Goal: Contribute content: Contribute content

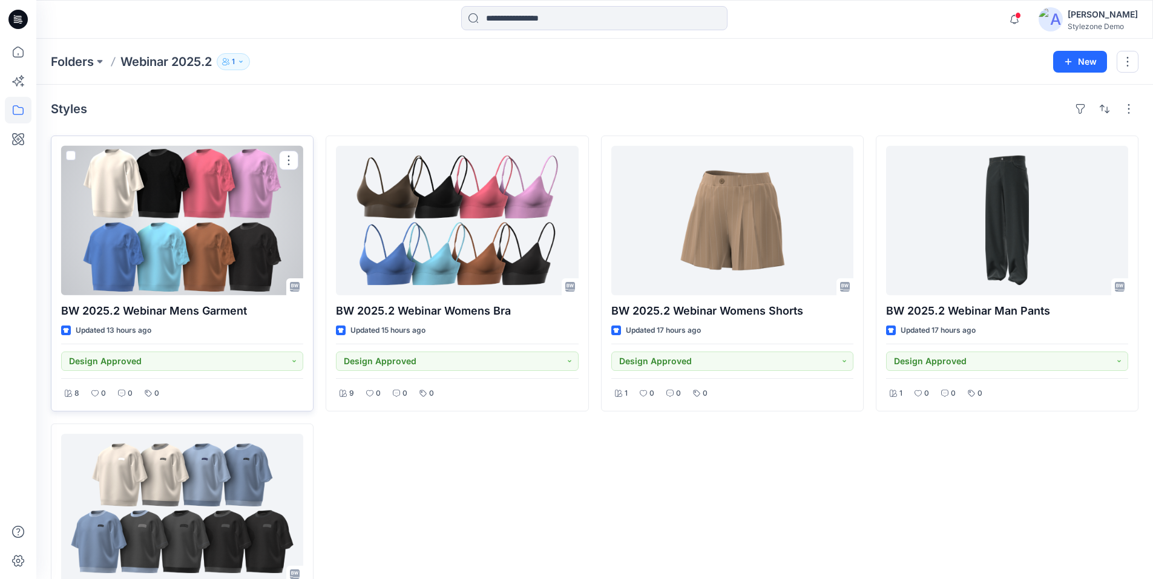
click at [224, 229] on div at bounding box center [182, 220] width 242 height 149
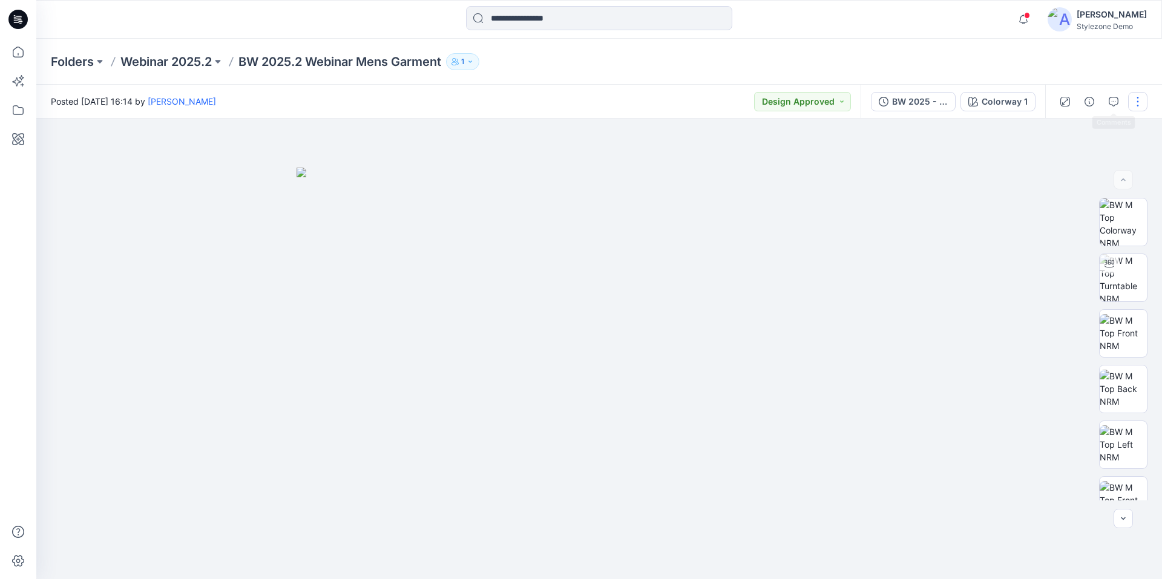
click at [1146, 105] on button "button" at bounding box center [1137, 101] width 19 height 19
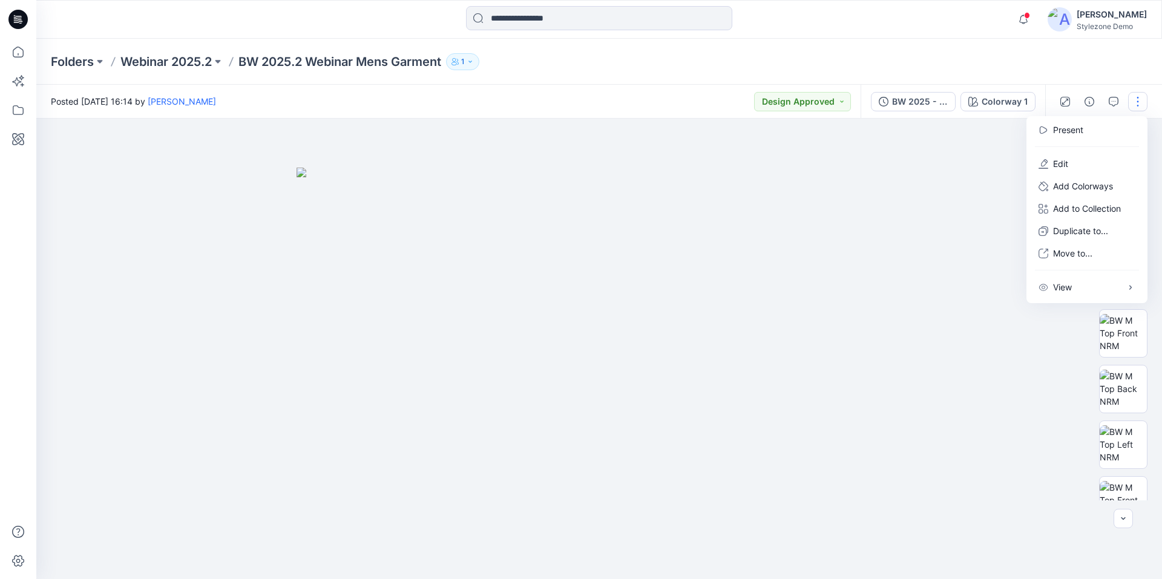
click at [1144, 105] on button "button" at bounding box center [1137, 101] width 19 height 19
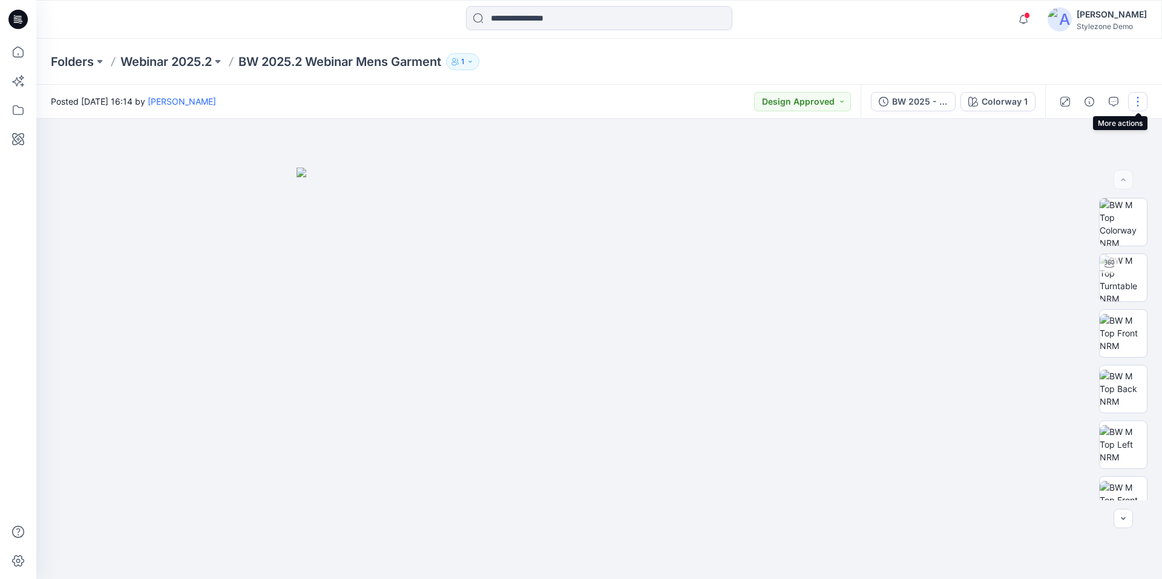
click at [1144, 105] on button "button" at bounding box center [1137, 101] width 19 height 19
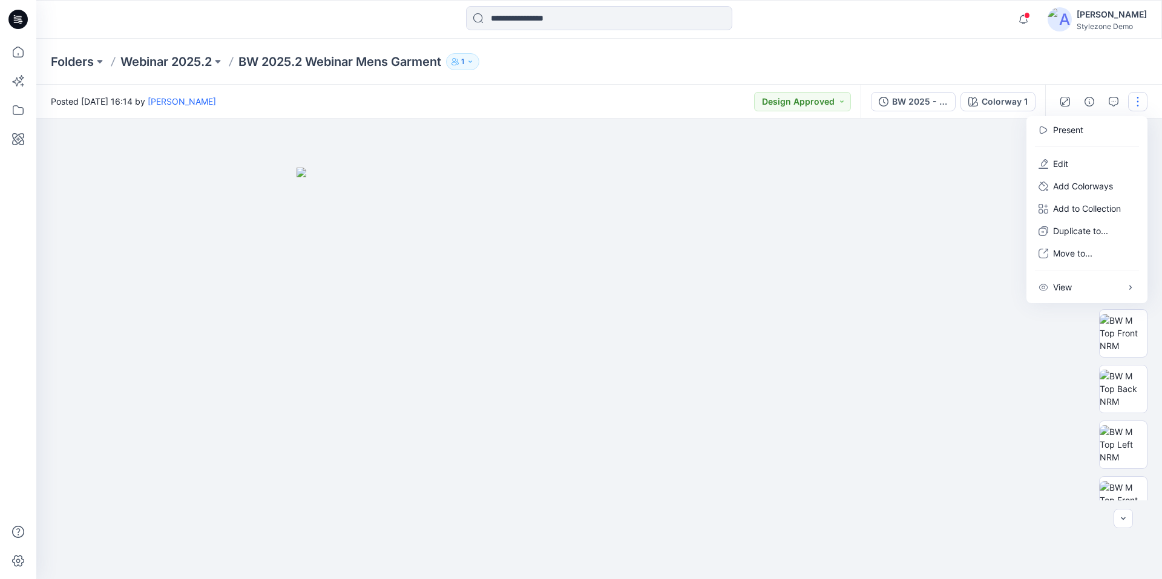
click at [1144, 105] on button "button" at bounding box center [1137, 101] width 19 height 19
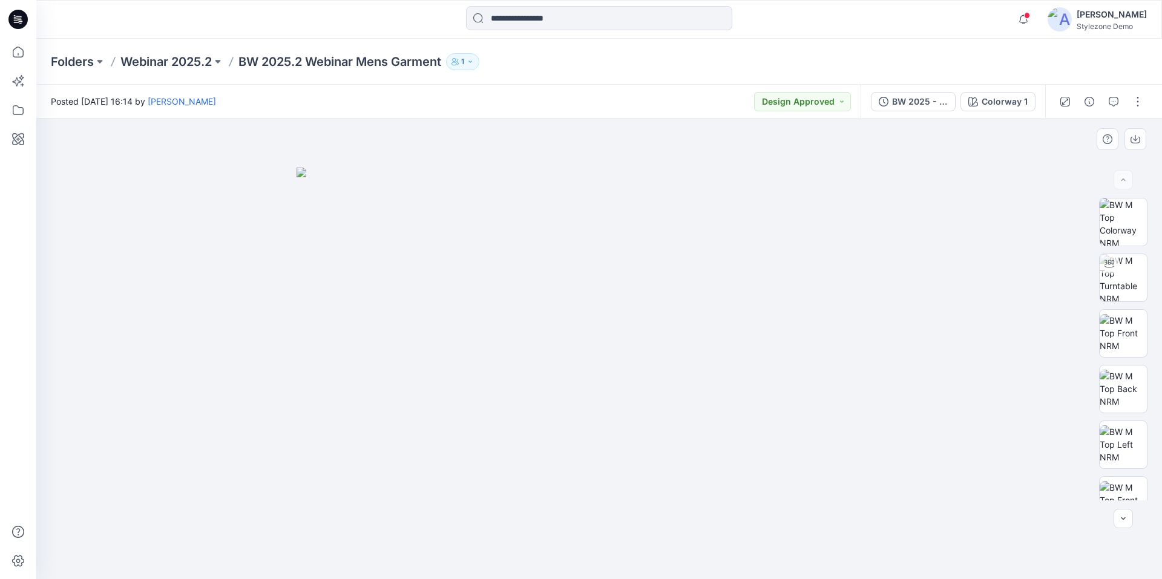
click at [859, 241] on img at bounding box center [599, 374] width 605 height 412
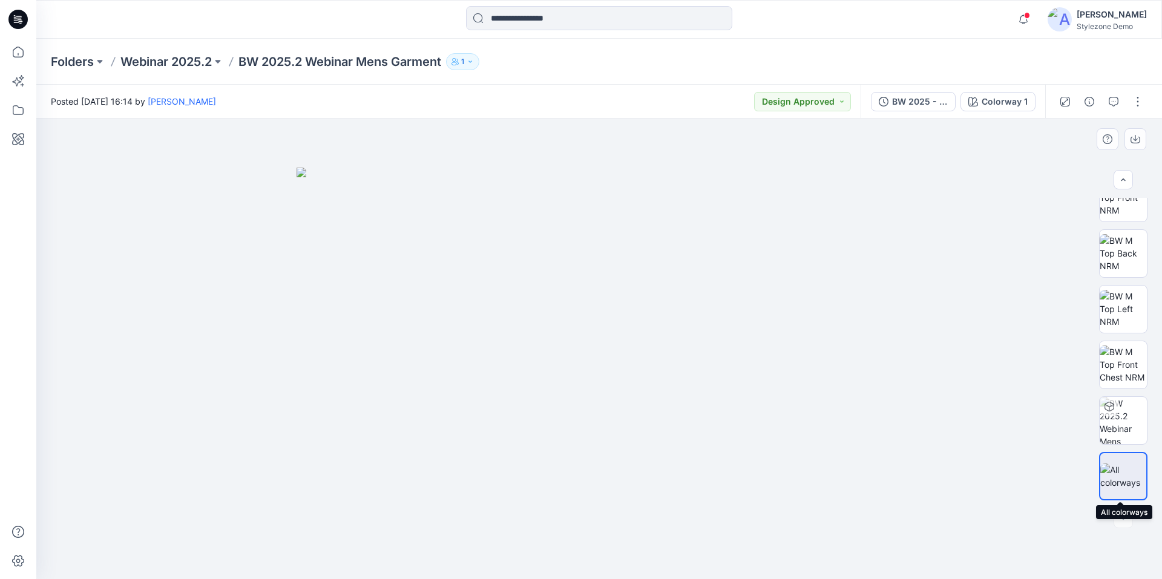
click at [1123, 489] on img at bounding box center [1123, 476] width 46 height 25
click at [1135, 140] on icon "button" at bounding box center [1135, 138] width 5 height 6
click at [172, 62] on p "Webinar 2025.2" at bounding box center [165, 61] width 91 height 17
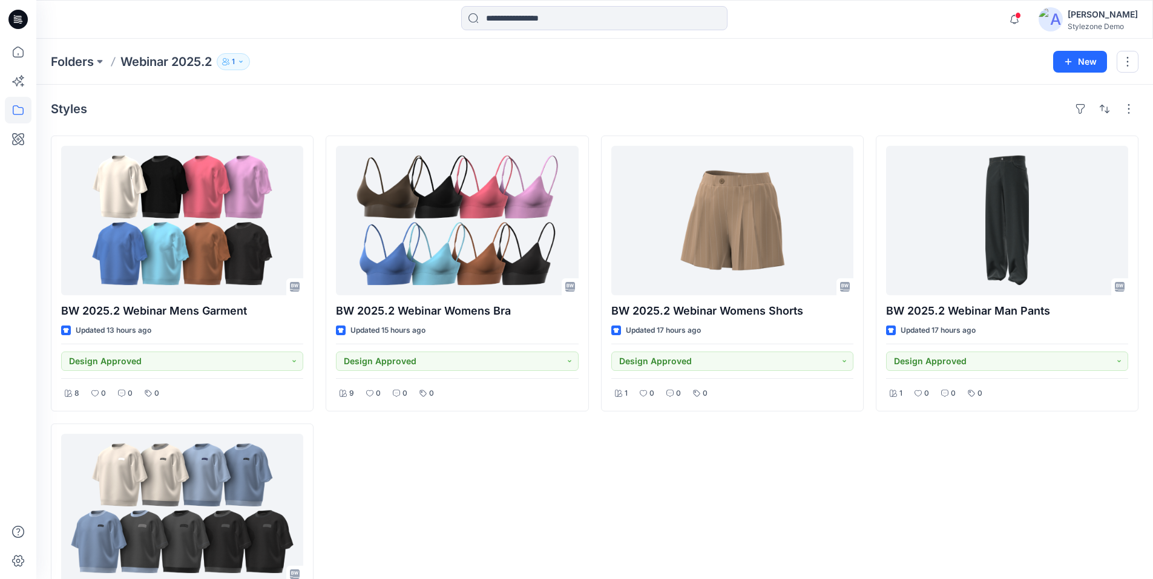
click at [1018, 450] on div "BW 2025.2 Webinar Man Pants Updated 17 hours ago Design Approved 1 0 0 0" at bounding box center [1007, 418] width 263 height 564
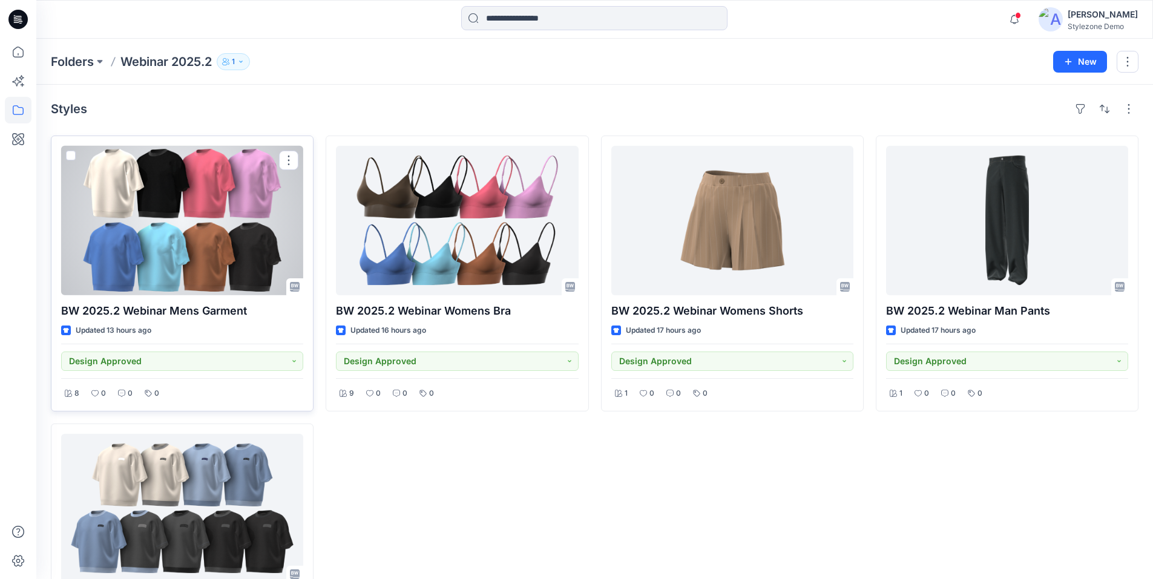
click at [214, 224] on div at bounding box center [182, 220] width 242 height 149
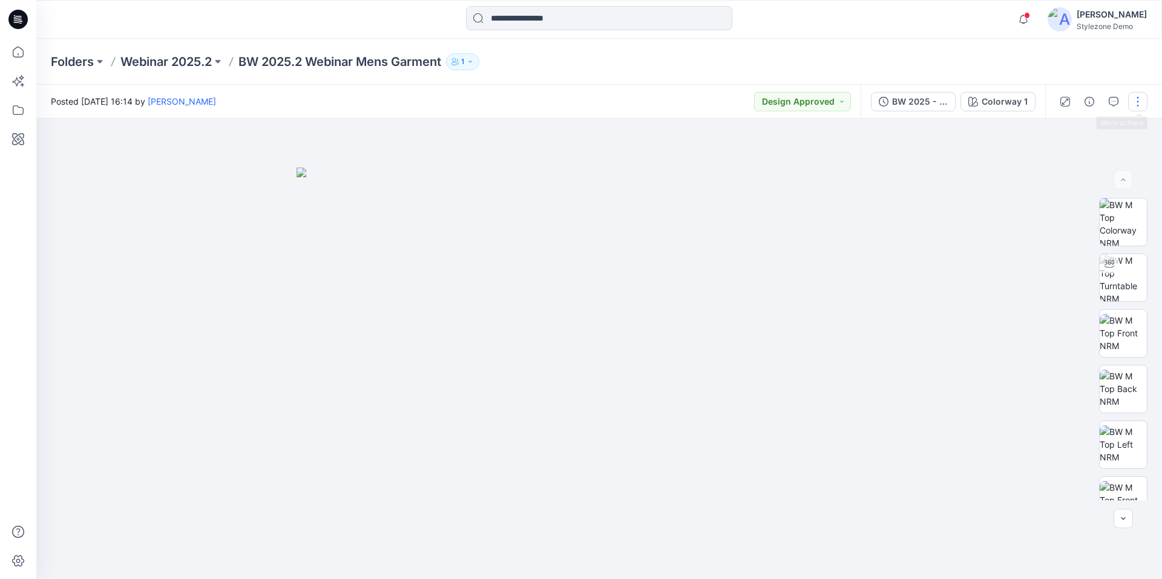
click at [1134, 100] on button "button" at bounding box center [1137, 101] width 19 height 19
click at [1064, 163] on p "Edit" at bounding box center [1060, 163] width 15 height 13
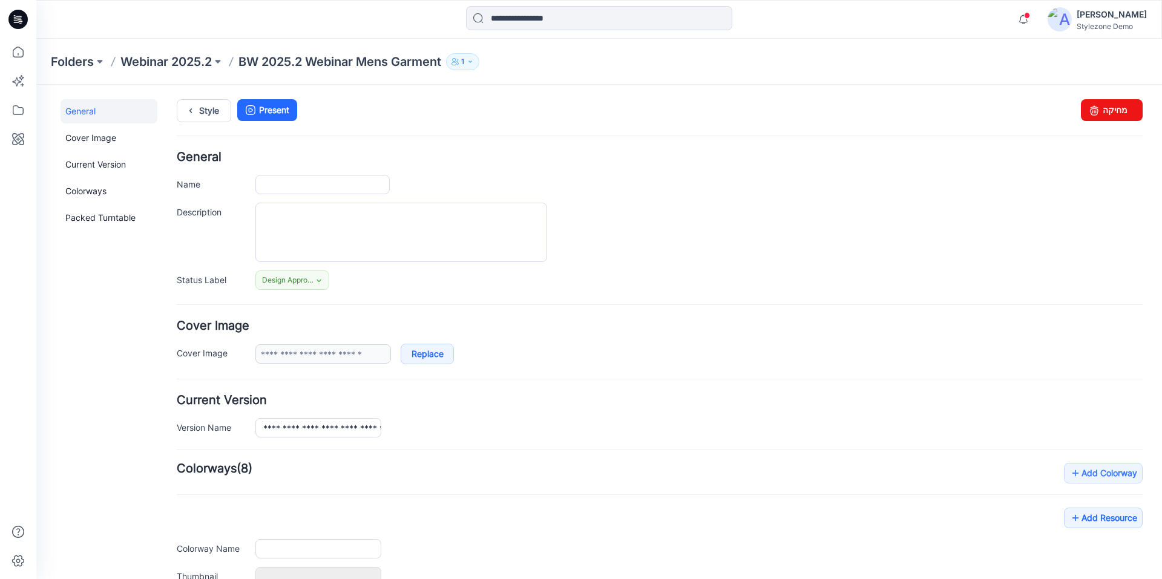
type input "**********"
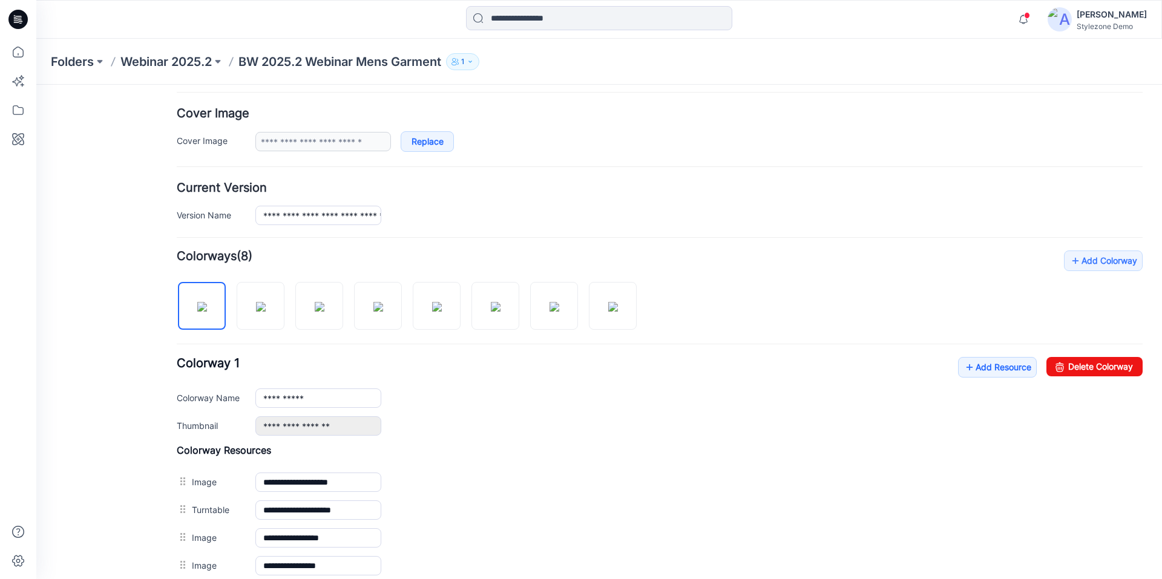
scroll to position [193, 0]
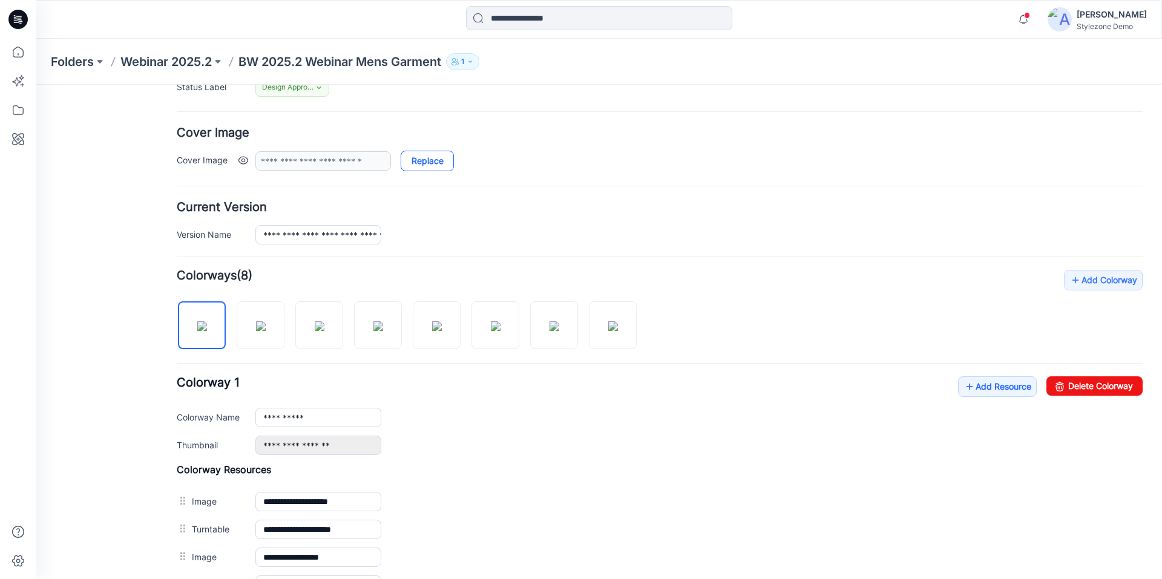
click at [425, 163] on link "Replace" at bounding box center [427, 161] width 53 height 21
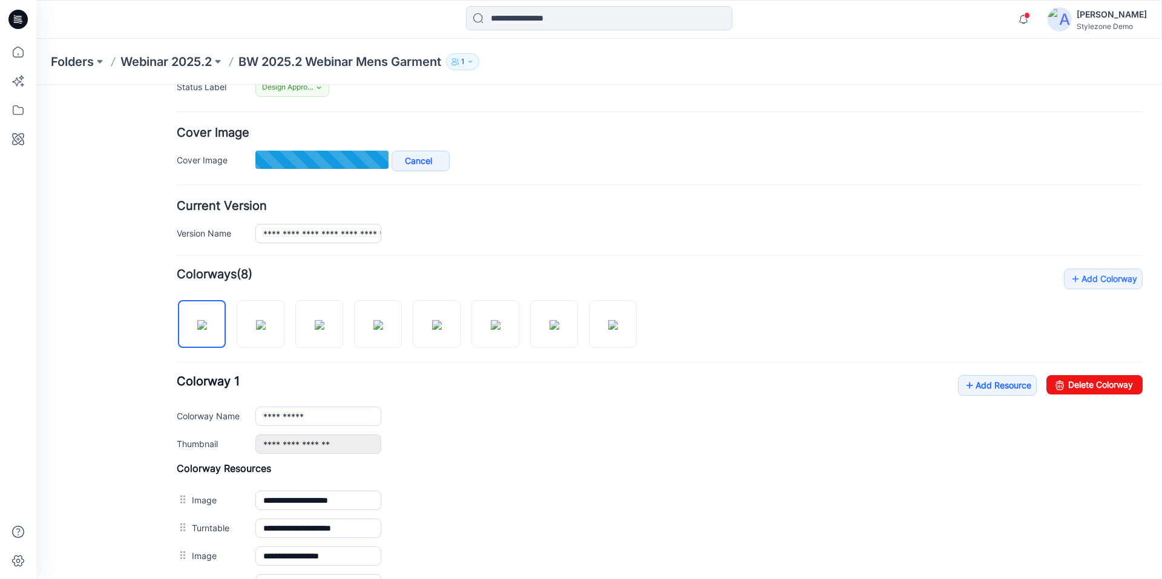
type input "**********"
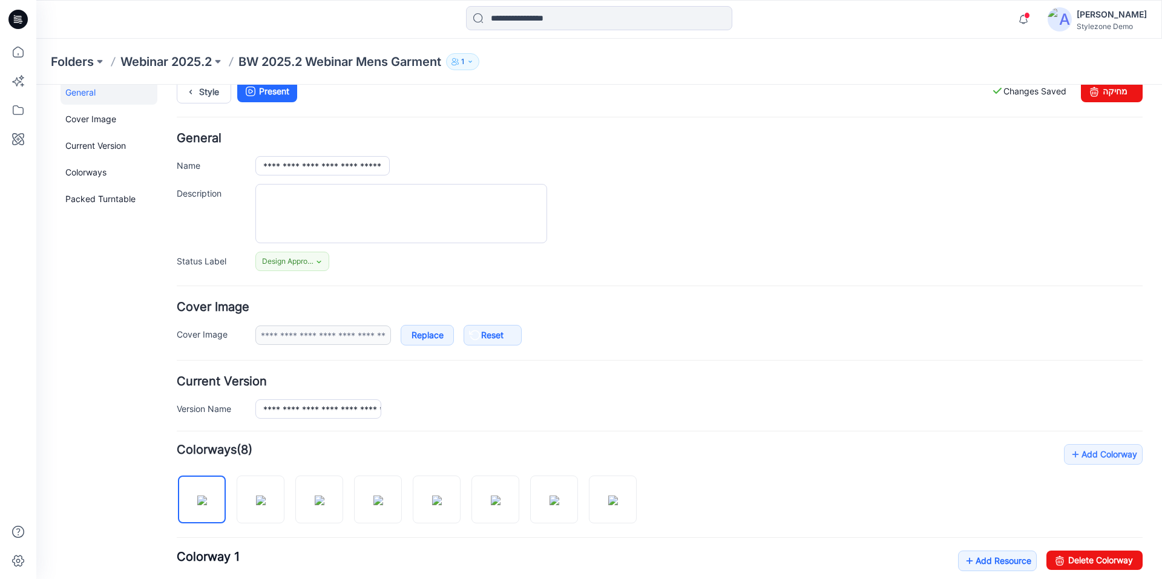
scroll to position [0, 0]
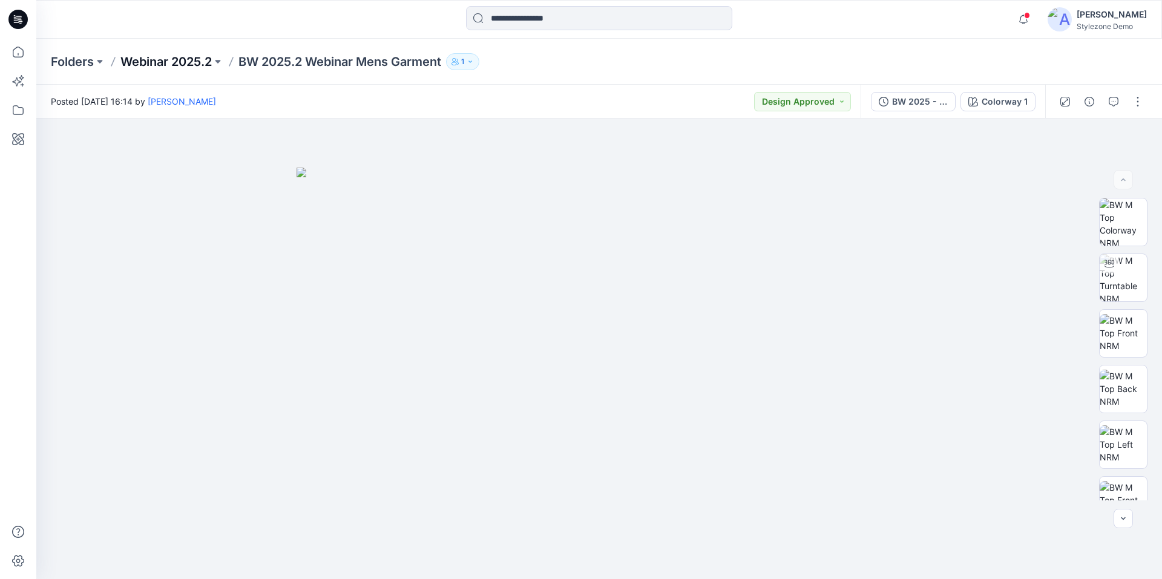
click at [190, 54] on p "Webinar 2025.2" at bounding box center [165, 61] width 91 height 17
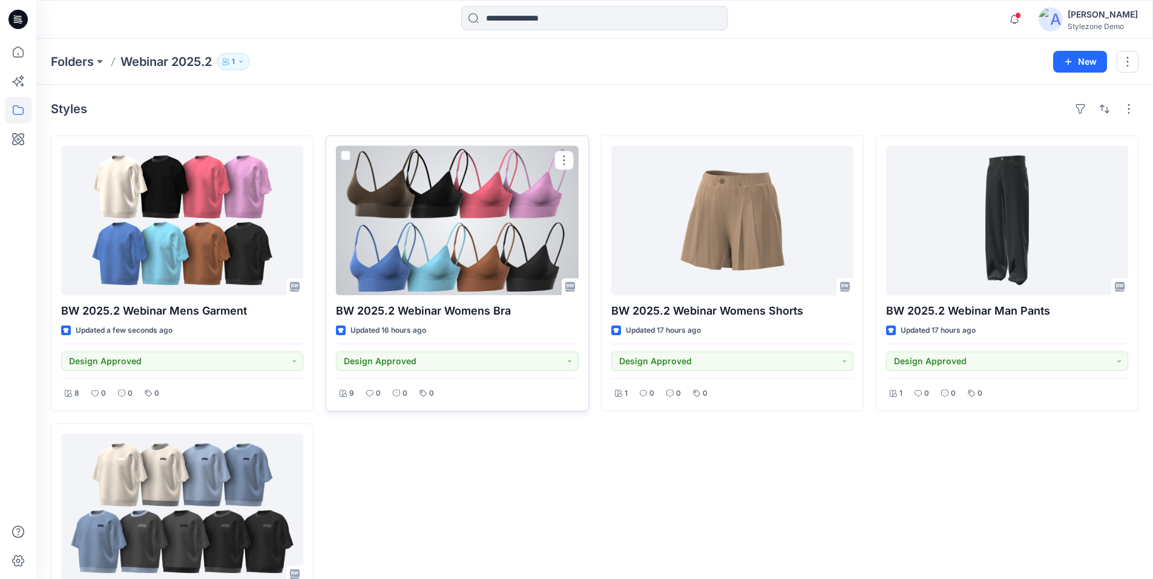
click at [462, 264] on div at bounding box center [457, 220] width 242 height 149
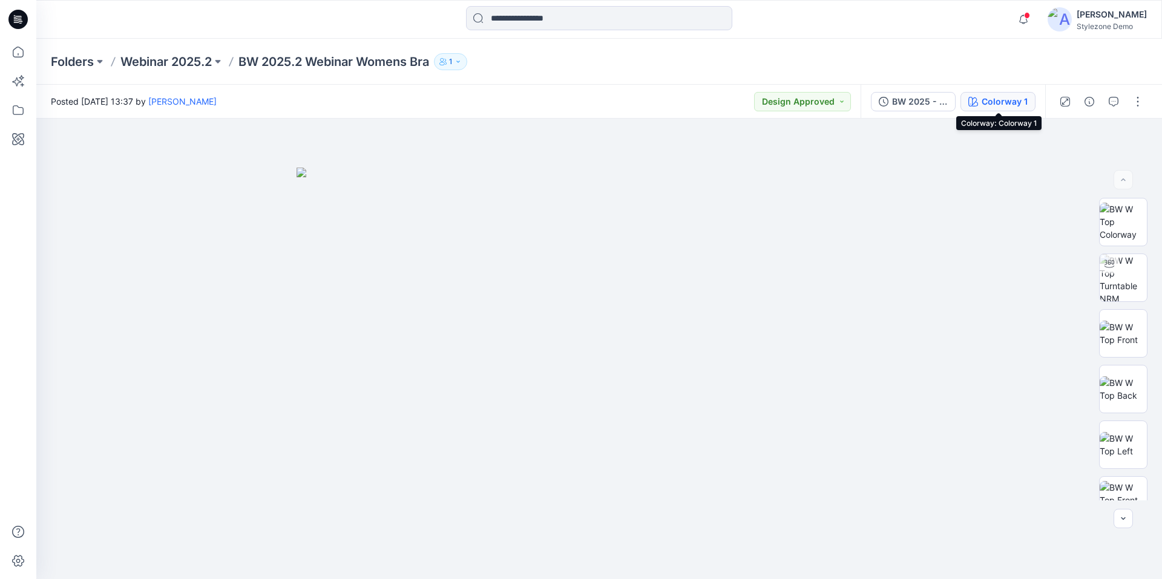
click at [992, 105] on div "Colorway 1" at bounding box center [1005, 101] width 46 height 13
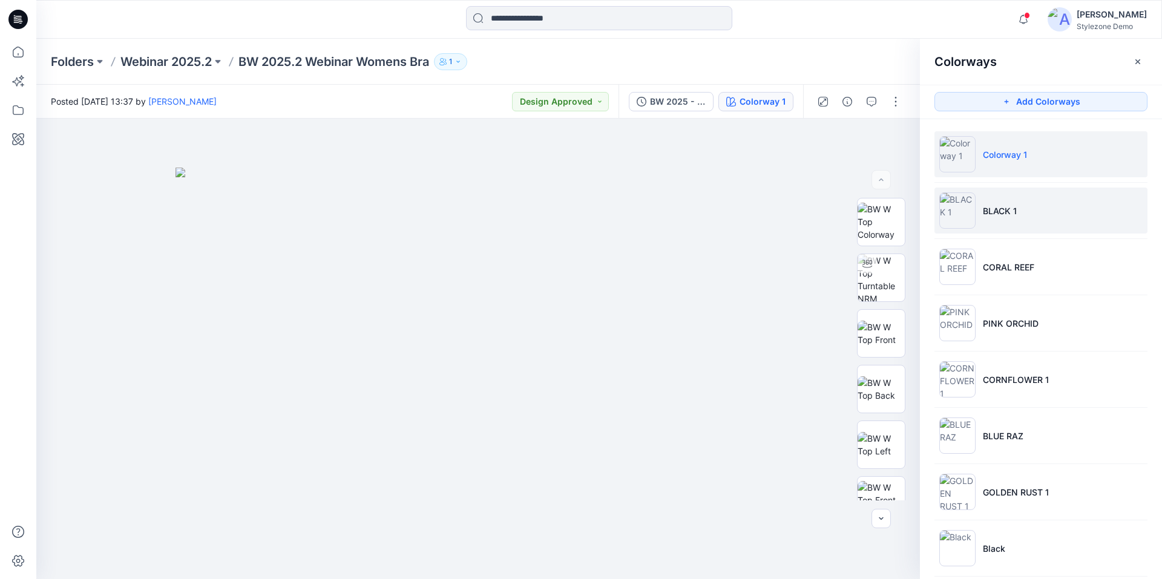
click at [1039, 213] on li "BLACK 1" at bounding box center [1040, 211] width 213 height 46
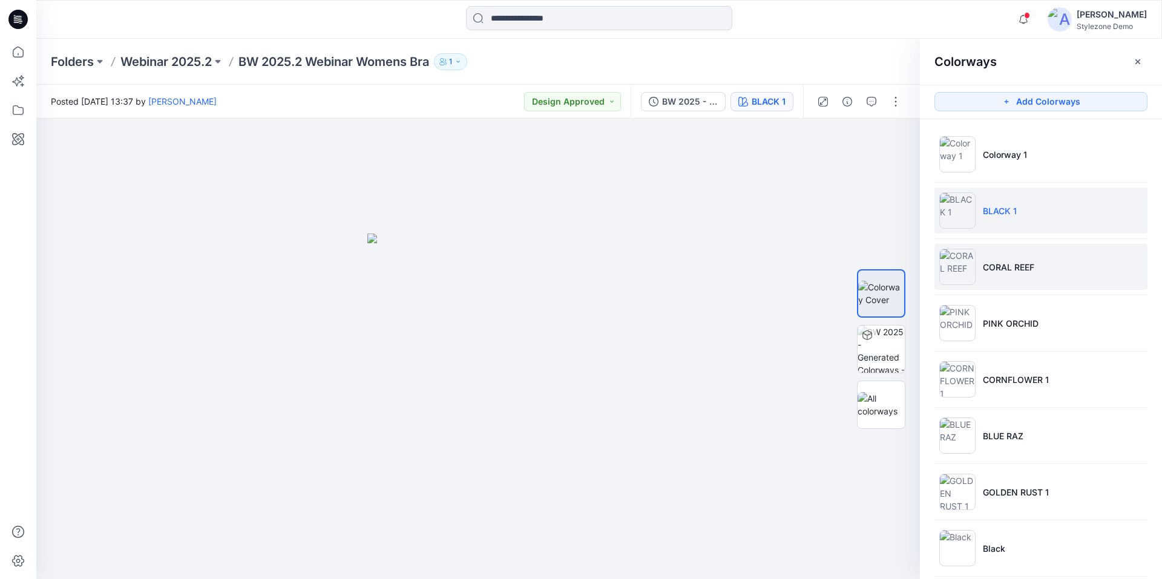
click at [1018, 264] on p "CORAL REEF" at bounding box center [1008, 267] width 51 height 13
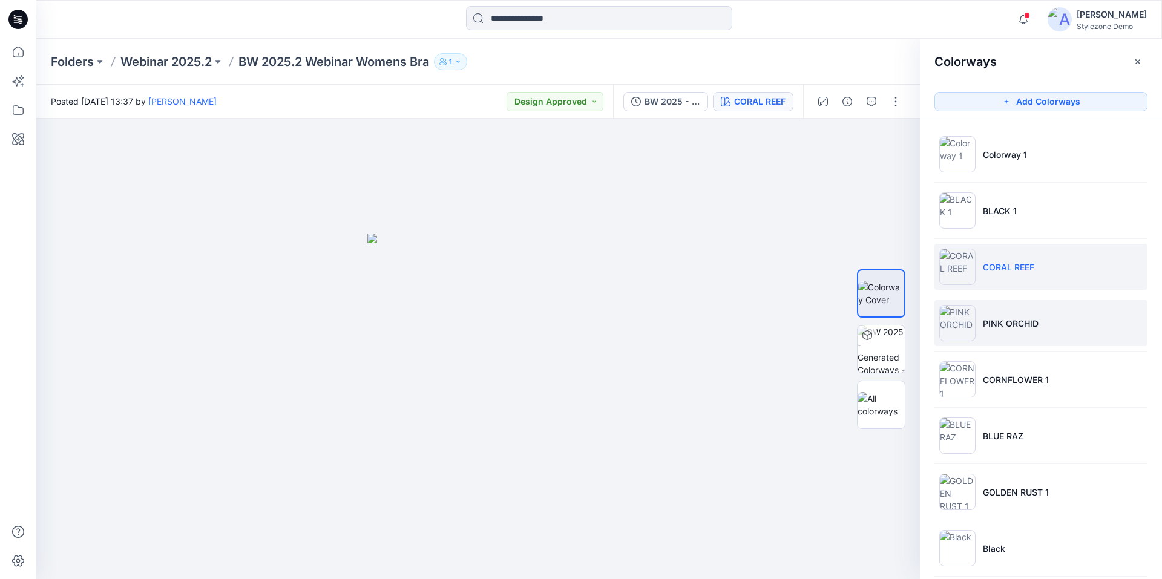
click at [1004, 321] on p "PINK ORCHID" at bounding box center [1011, 323] width 56 height 13
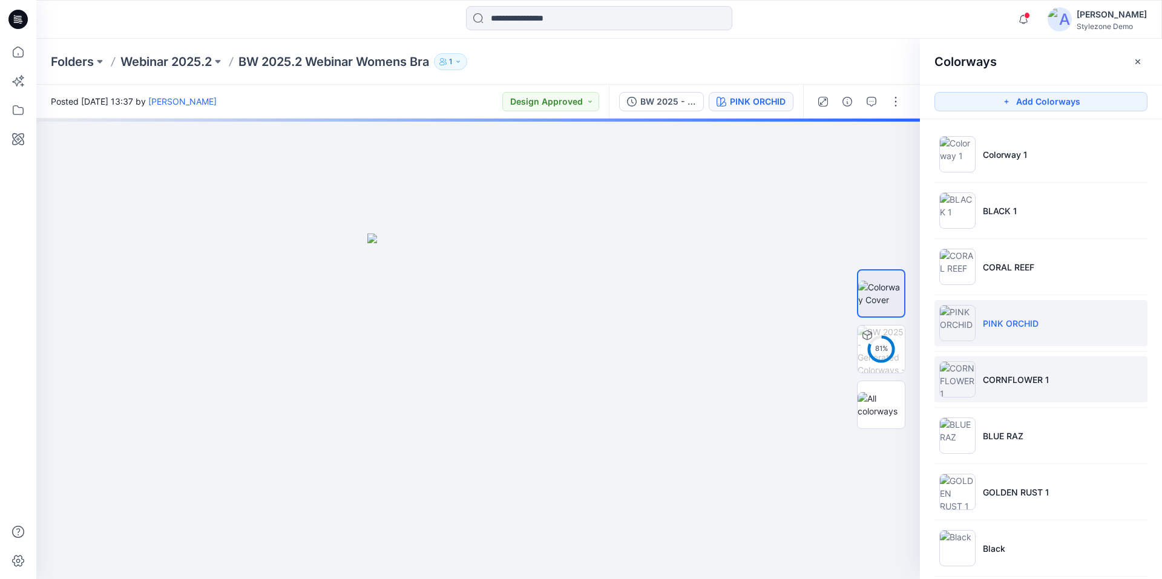
click at [1009, 378] on p "CORNFLOWER 1" at bounding box center [1016, 379] width 66 height 13
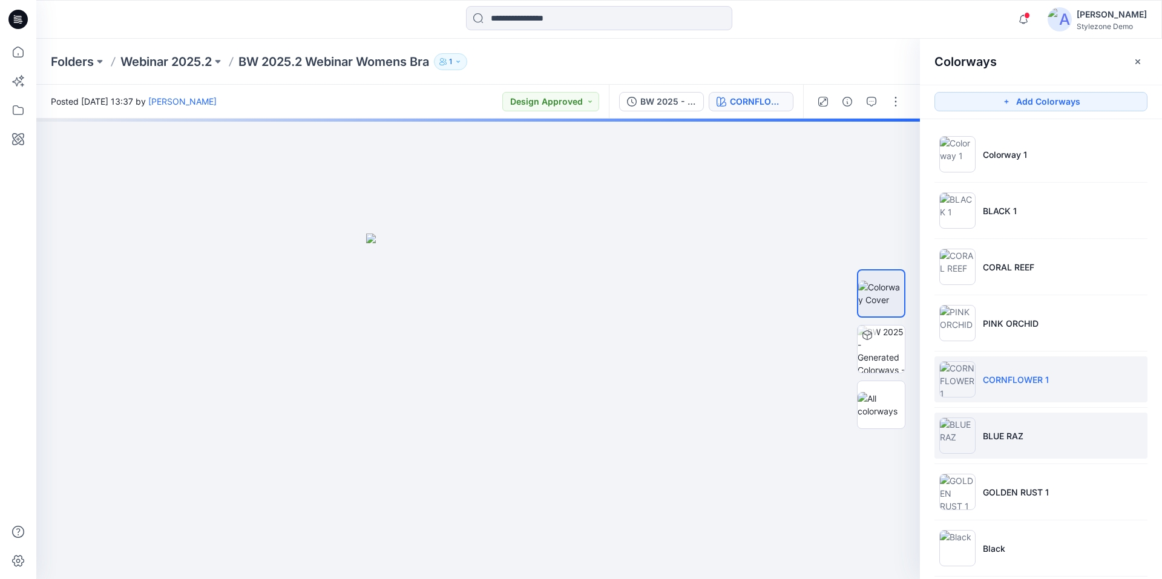
click at [1013, 438] on p "BLUE RAZ" at bounding box center [1003, 436] width 41 height 13
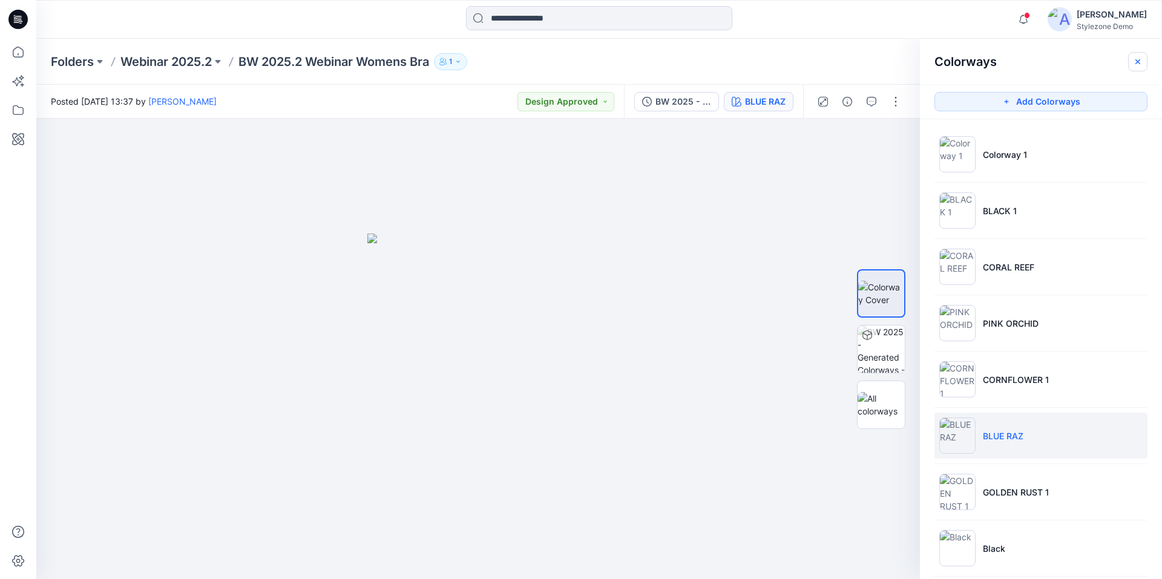
click at [1135, 60] on icon "button" at bounding box center [1138, 62] width 10 height 10
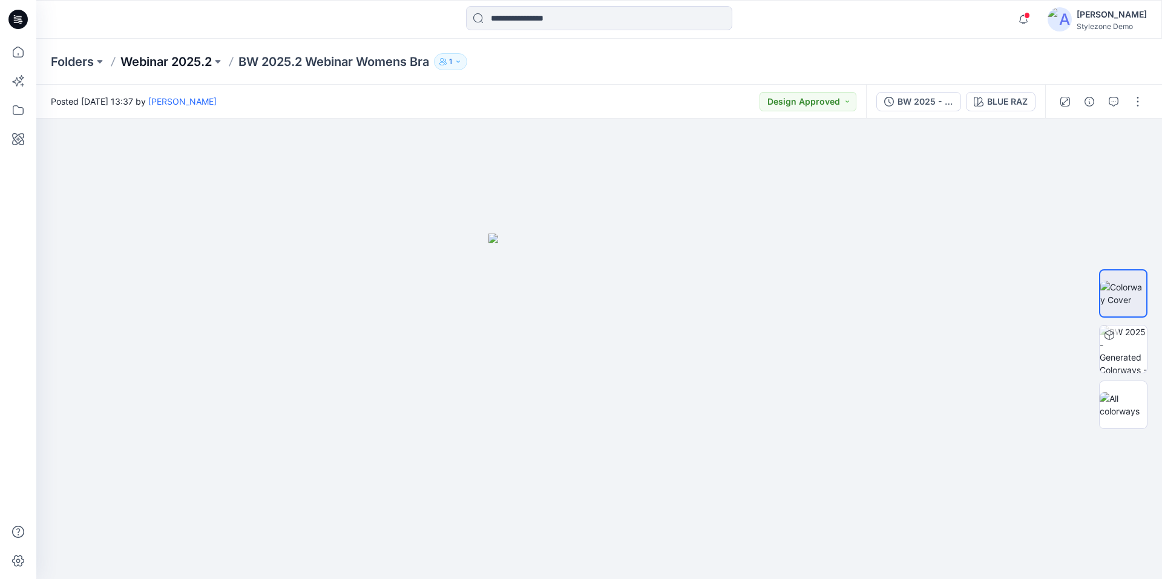
click at [206, 65] on p "Webinar 2025.2" at bounding box center [165, 61] width 91 height 17
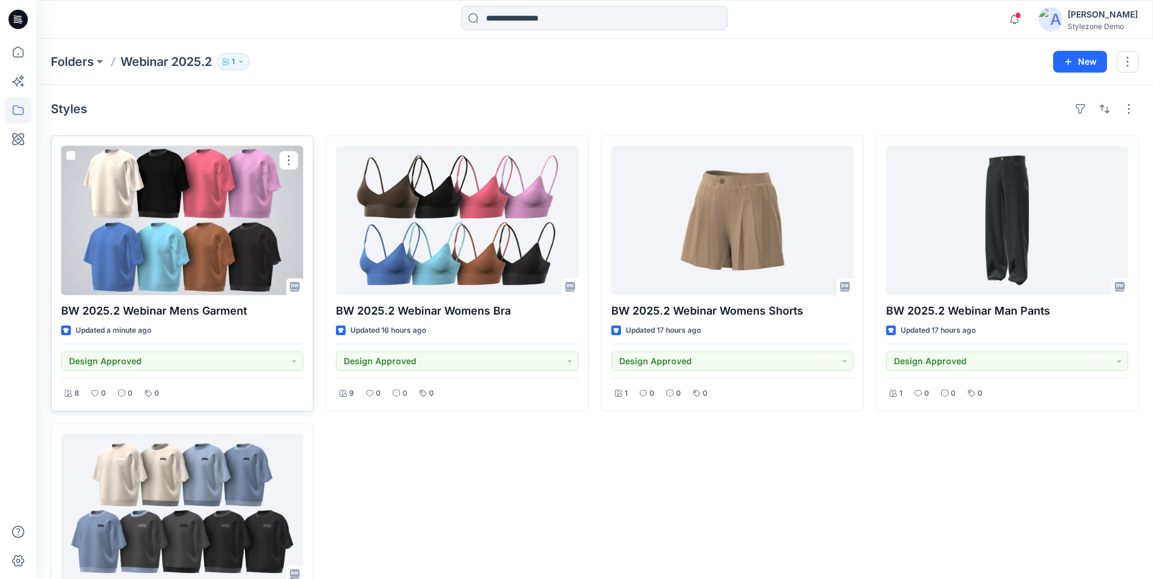
click at [230, 235] on div at bounding box center [182, 220] width 242 height 149
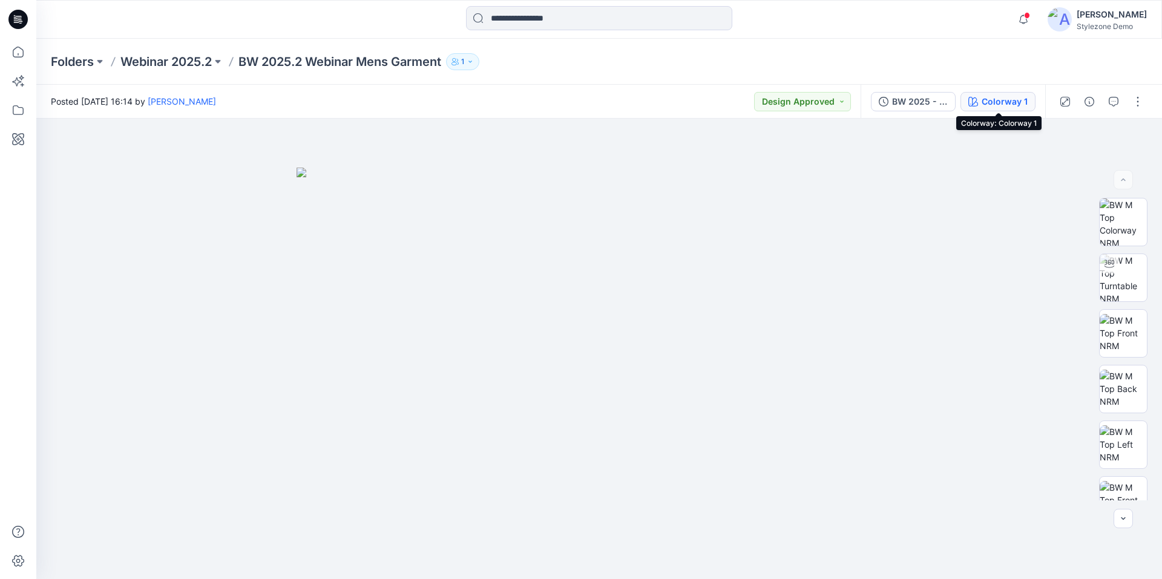
click at [994, 101] on div "Colorway 1" at bounding box center [1005, 101] width 46 height 13
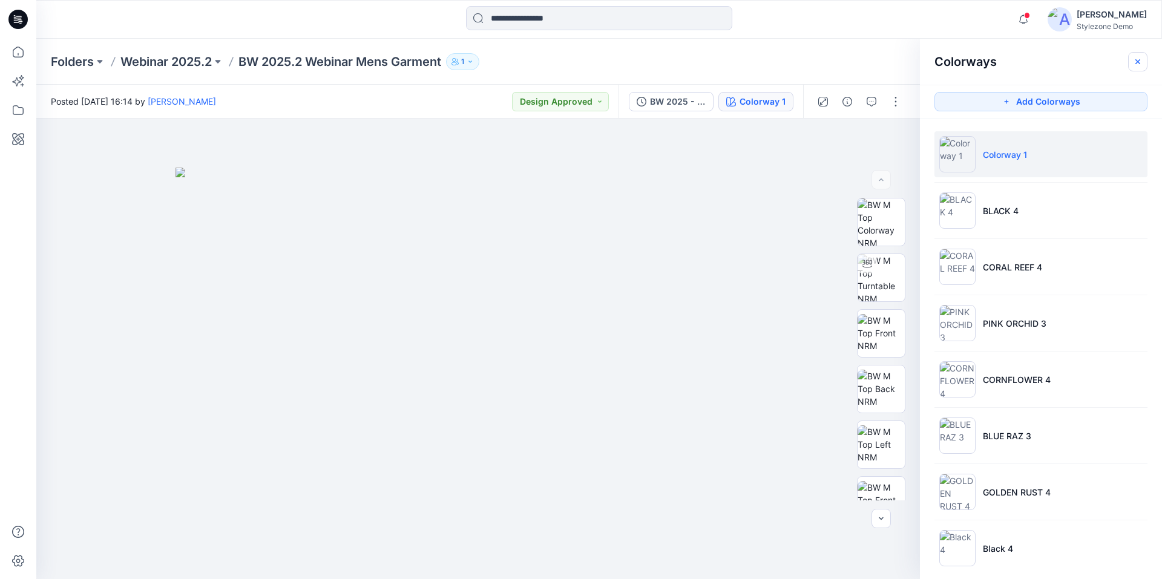
click at [1136, 63] on icon "button" at bounding box center [1137, 61] width 5 height 5
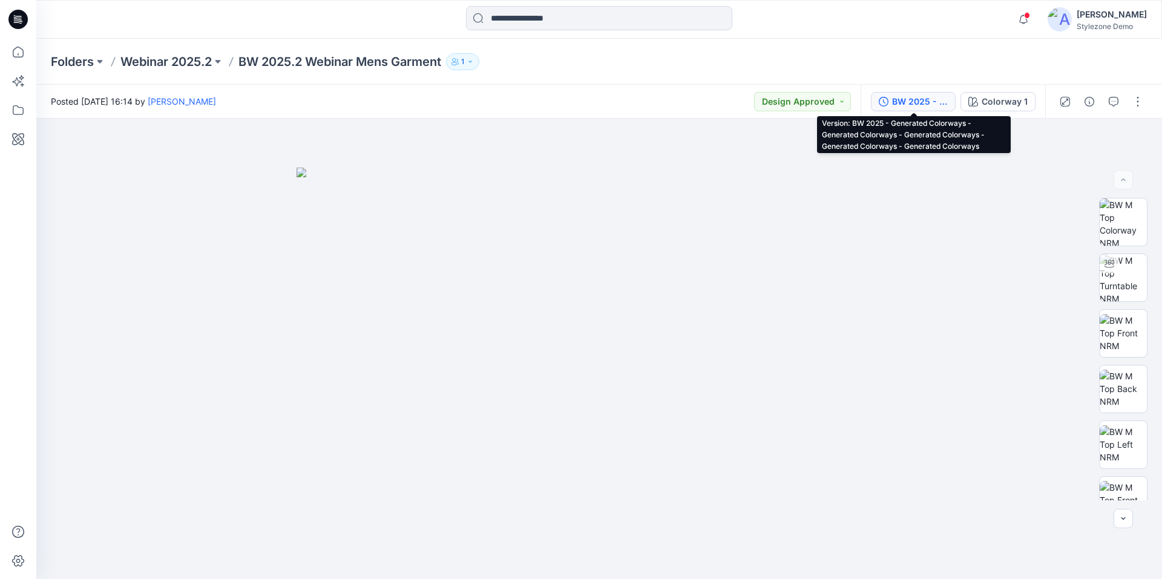
click at [903, 107] on div "BW 2025 - Generated Colorways - Generated Colorways - Generated Colorways - Gen…" at bounding box center [920, 101] width 56 height 13
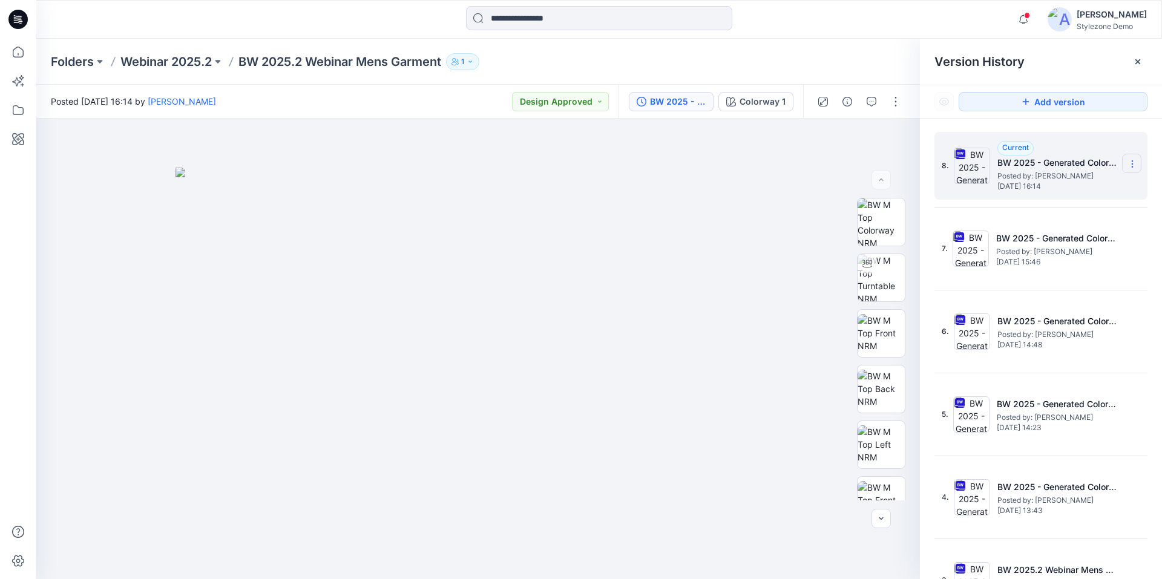
click at [1128, 160] on icon at bounding box center [1132, 164] width 10 height 10
click at [750, 188] on img at bounding box center [477, 374] width 605 height 412
click at [874, 57] on div "Folders Webinar 2025.2 BW 2025.2 Webinar Mens Garment 1" at bounding box center [552, 61] width 1002 height 17
click at [1140, 62] on icon at bounding box center [1138, 62] width 10 height 10
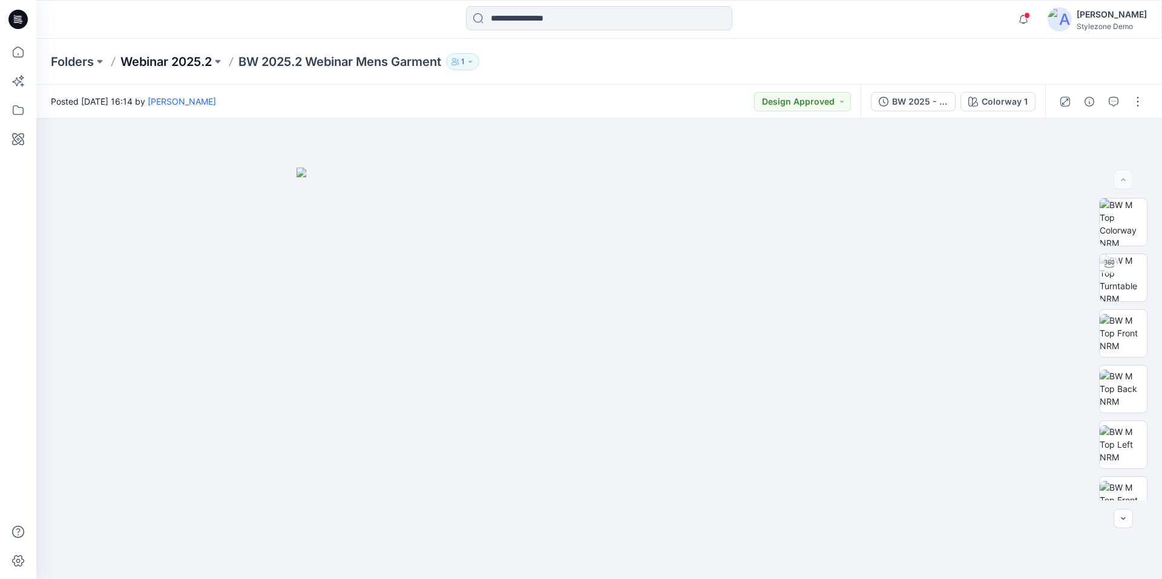
click at [207, 65] on p "Webinar 2025.2" at bounding box center [165, 61] width 91 height 17
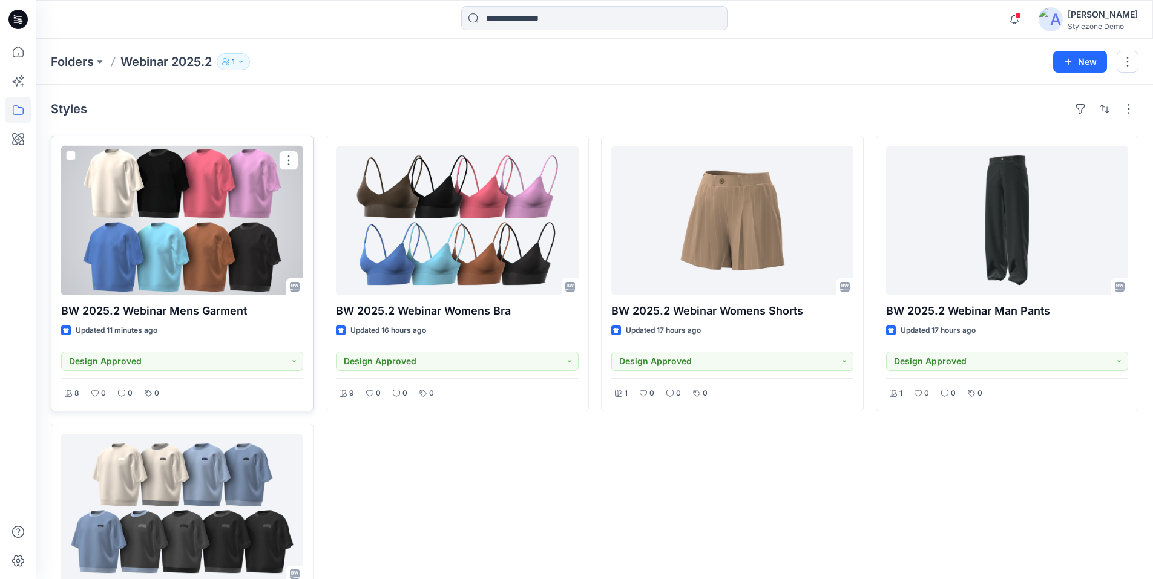
click at [257, 169] on div at bounding box center [182, 220] width 242 height 149
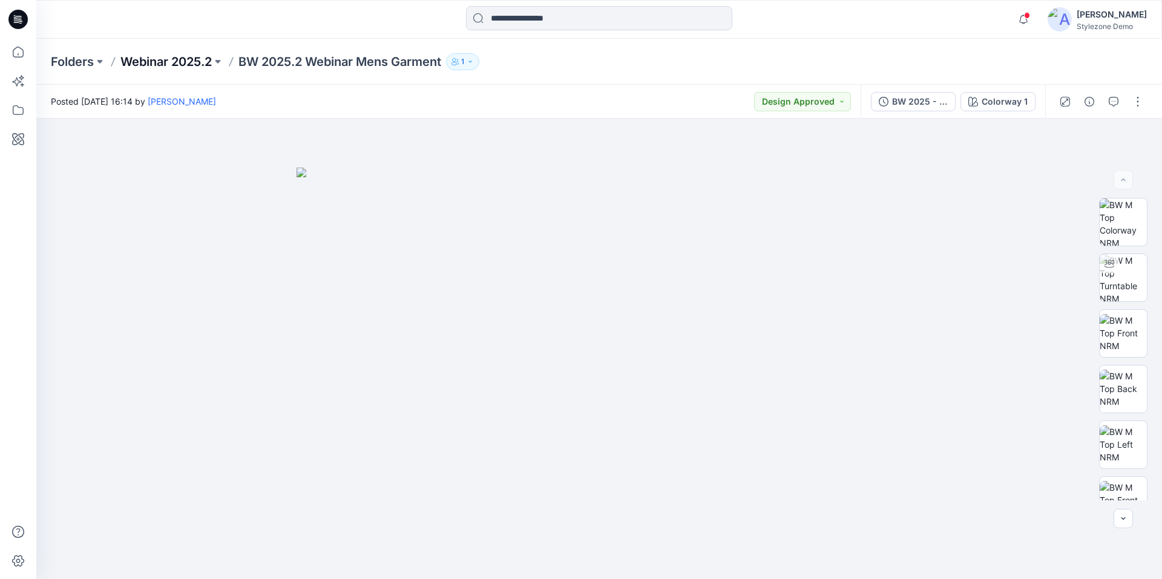
click at [178, 64] on p "Webinar 2025.2" at bounding box center [165, 61] width 91 height 17
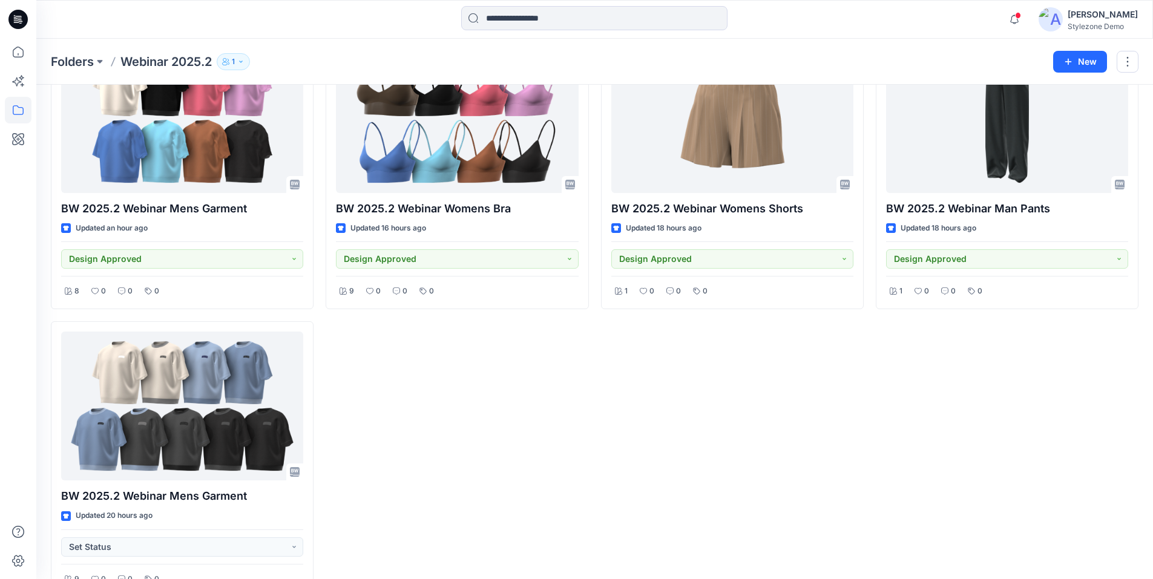
scroll to position [121, 0]
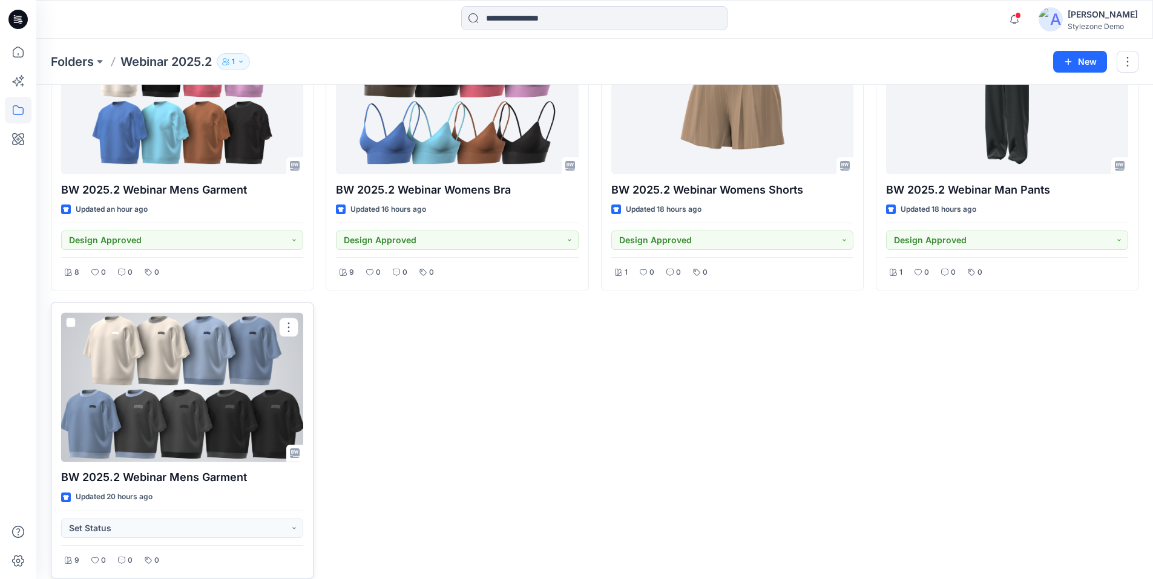
click at [257, 369] on div at bounding box center [182, 387] width 242 height 149
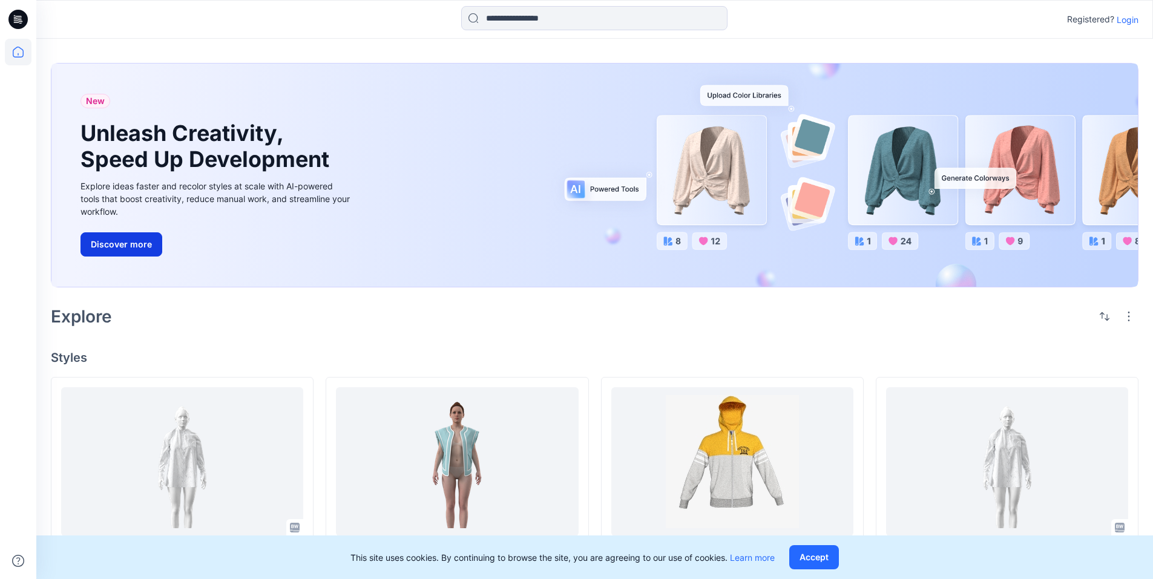
click at [123, 249] on button "Discover more" at bounding box center [121, 244] width 82 height 24
